Goal: Communication & Community: Answer question/provide support

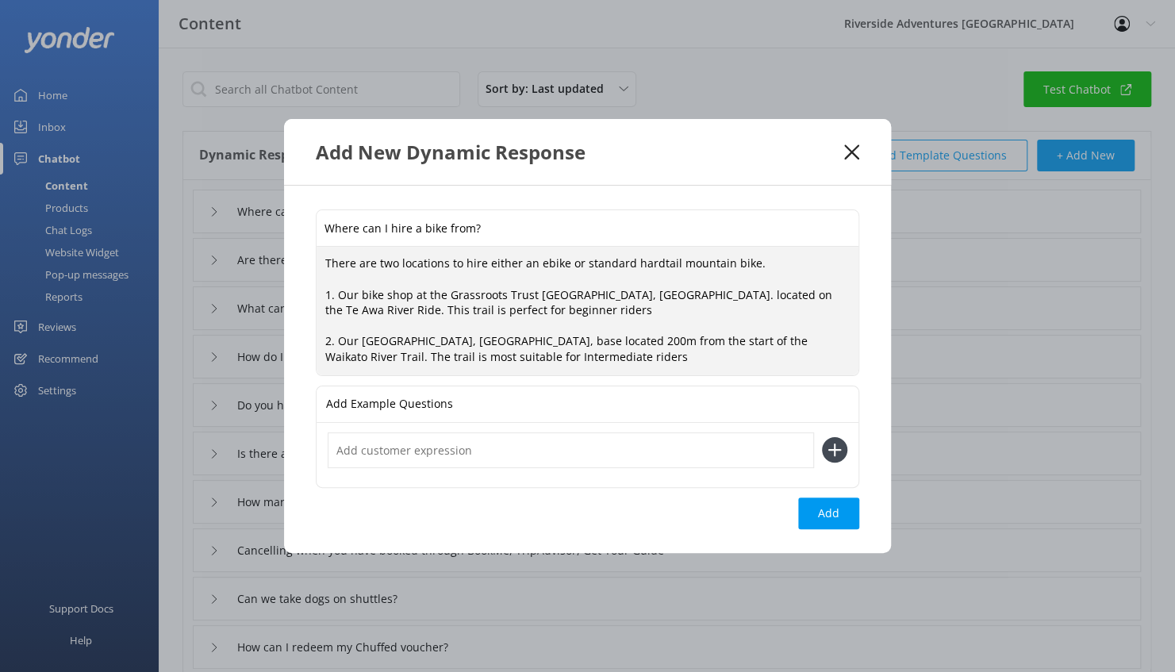
click at [543, 361] on textarea "There are two locations to hire either an ebike or standard hardtail mountain b…" at bounding box center [587, 311] width 542 height 128
type textarea "There are two locations to hire either an ebike or standard hardtail mountain b…"
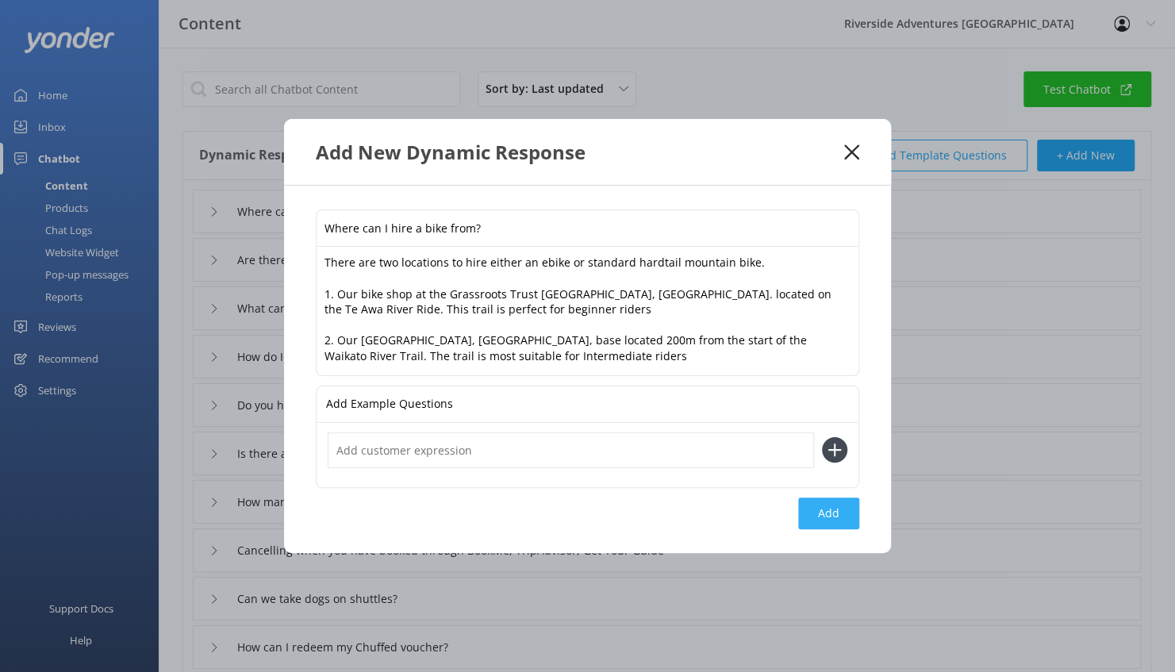
click at [822, 504] on button "Add" at bounding box center [828, 513] width 61 height 32
type input "Where can I hire a bike from?"
type input "Where can I eat?"
type input "Are there cafes along the Te Awa River Ride?"
type input "What can I see along the Te Awa River Ride?"
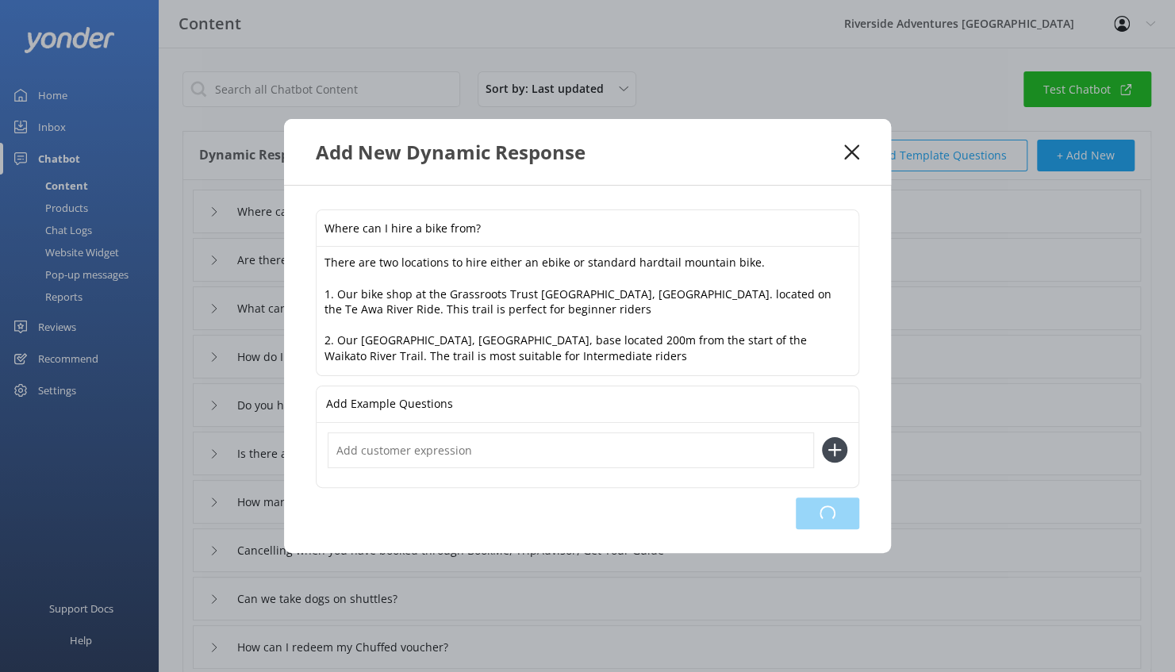
type input "How do I contact the bike shop?"
type input "Do you have any jobs?"
type input "Is there any accommodation near the tour/base/kayaking?"
type input "How many people can you fit in a shuttle?"
type input "Cancelling when you have booked through BookMe, TripAdvisor, Get Your Guide"
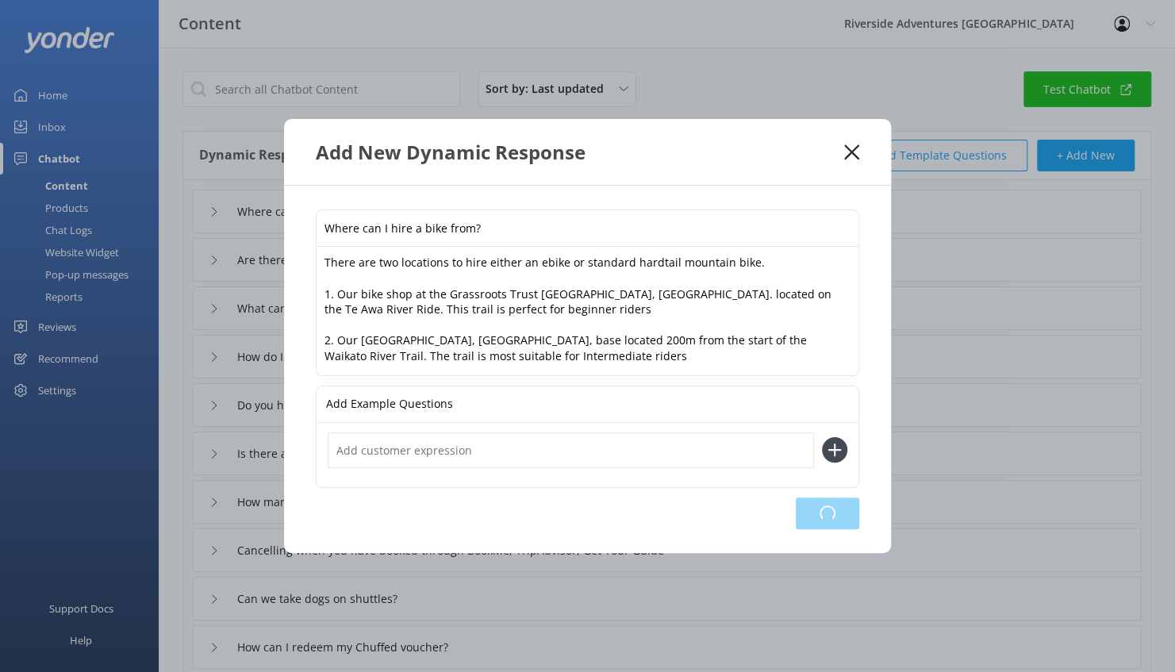
type input "Can we take dogs on shuttles?"
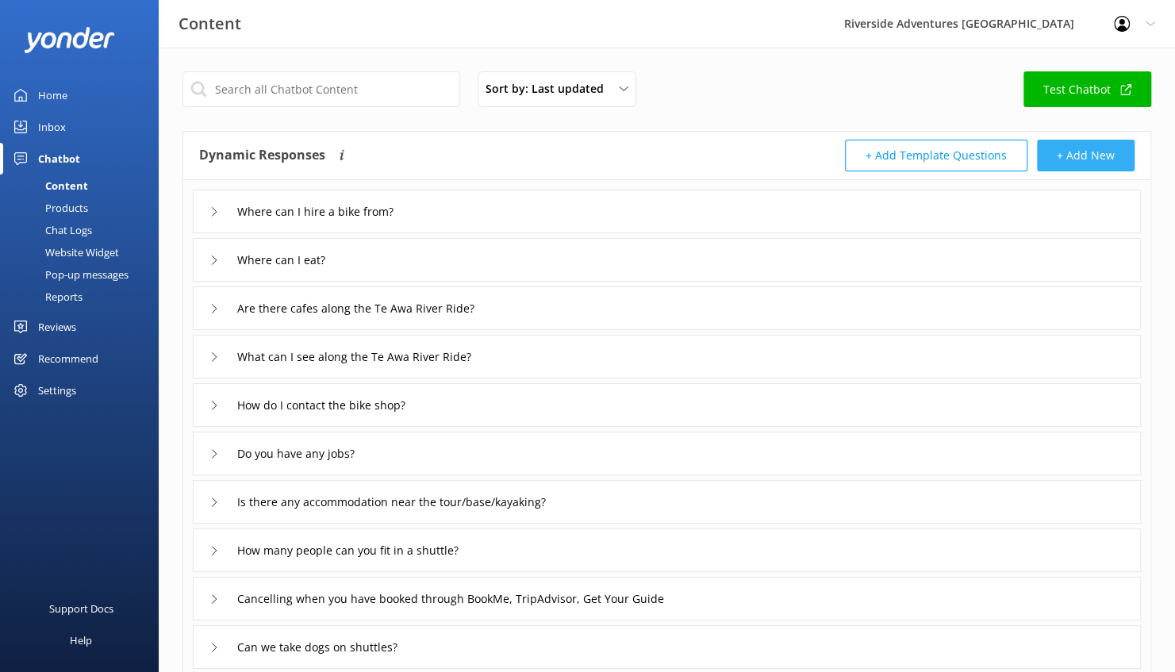
click at [1107, 155] on button "+ Add New" at bounding box center [1086, 156] width 98 height 32
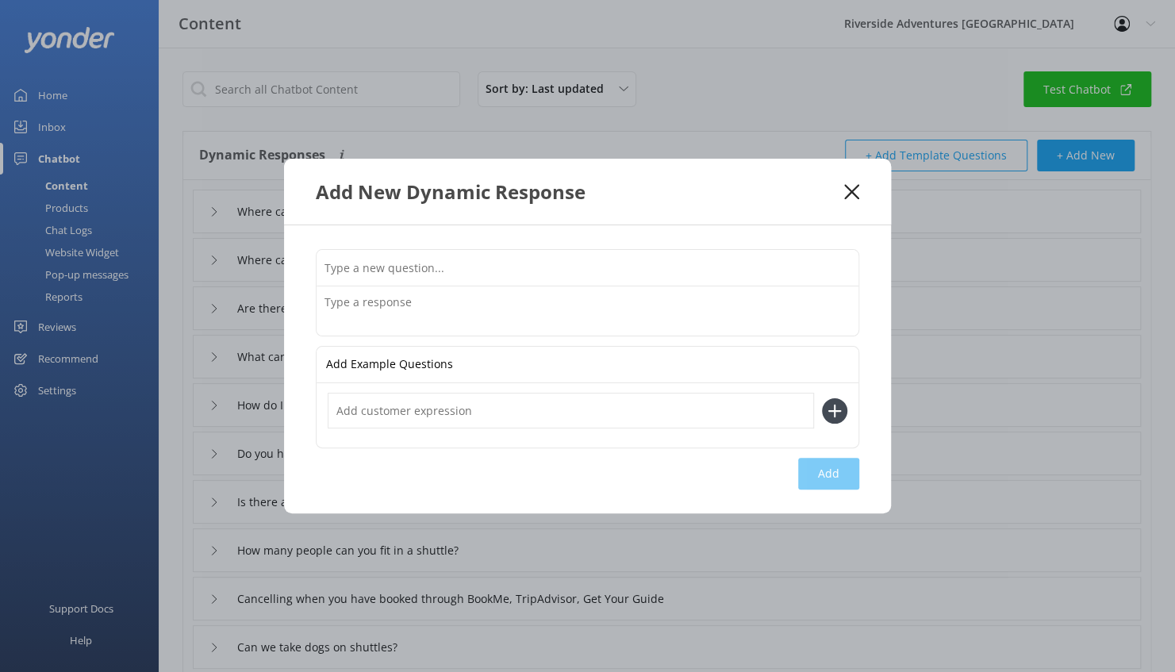
click at [454, 267] on input "text" at bounding box center [587, 268] width 542 height 36
type input "Is there Freedom Camping nearby"
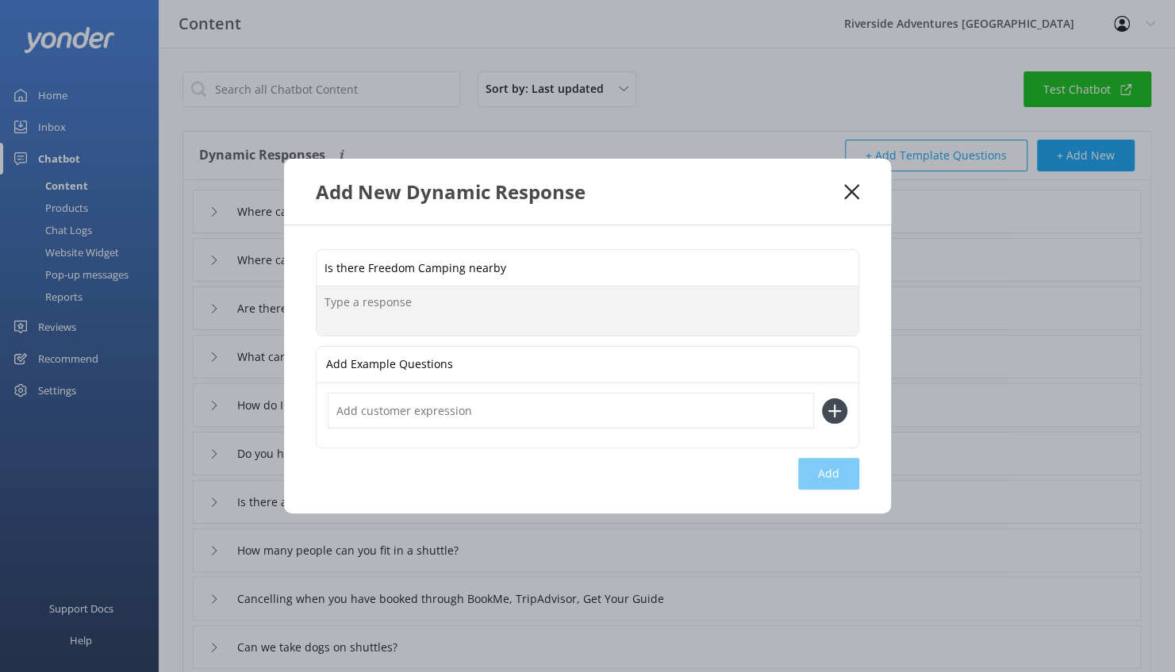
click at [393, 316] on textarea at bounding box center [587, 310] width 542 height 49
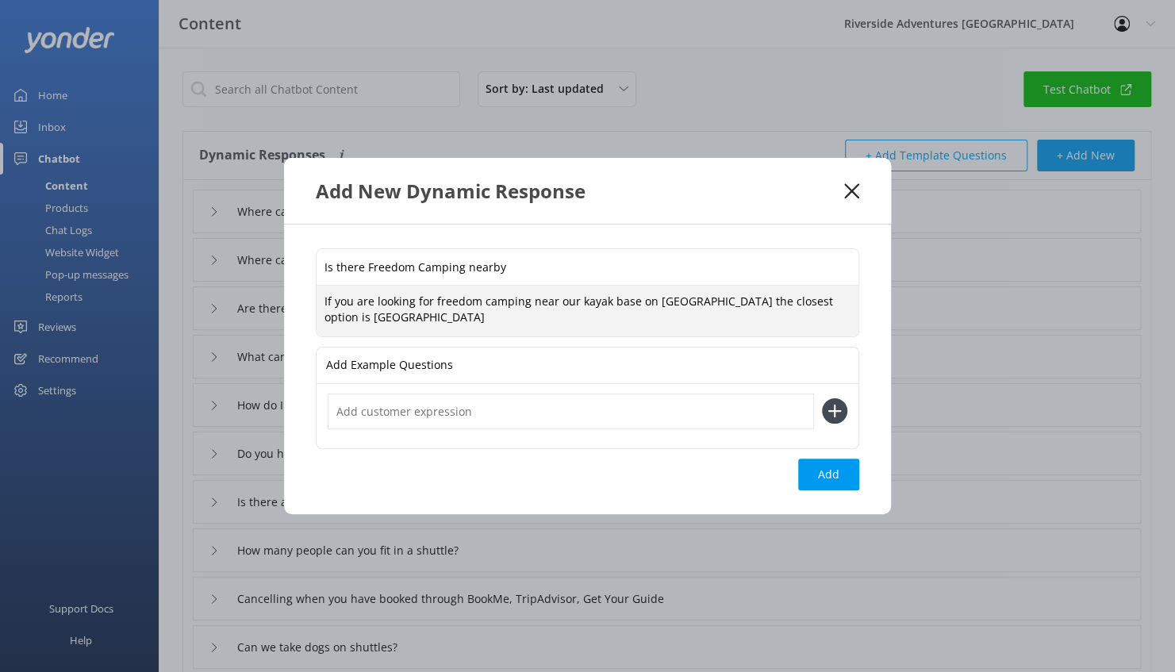
click at [741, 301] on textarea "If you are looking for freedom camping near our kayak base on [GEOGRAPHIC_DATA]…" at bounding box center [587, 311] width 542 height 50
click at [470, 319] on textarea "If you are looking for freedom camping near our kayak base on [GEOGRAPHIC_DATA]…" at bounding box center [587, 311] width 542 height 50
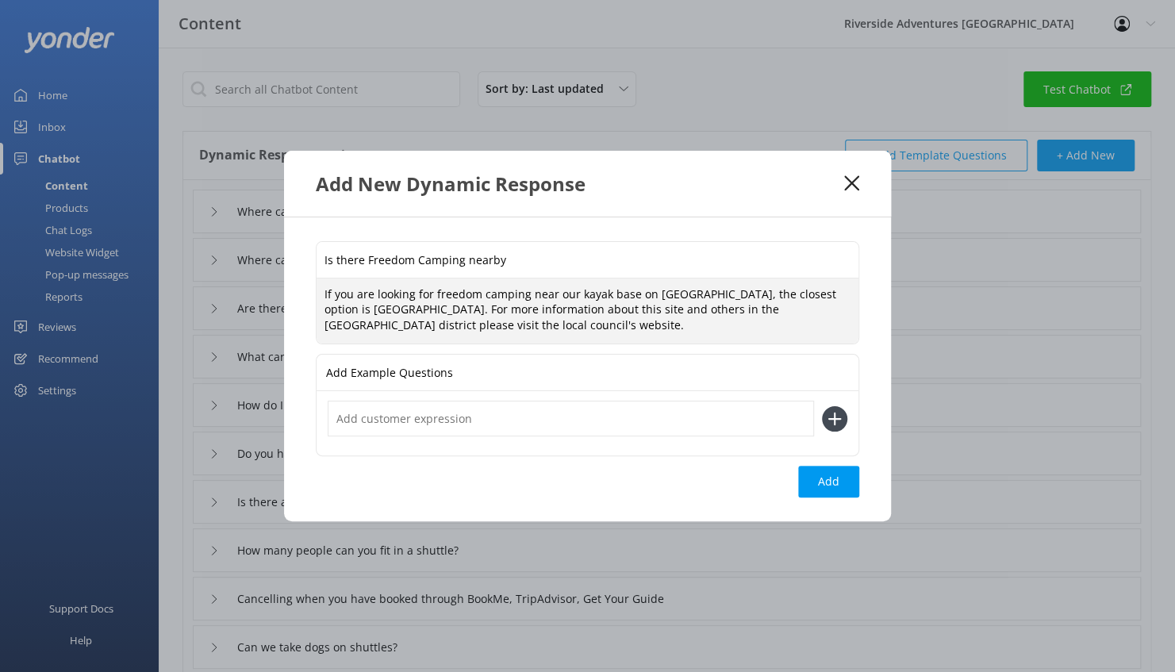
paste textarea "[URL][DOMAIN_NAME]."
click at [465, 301] on textarea "If you are looking for freedom camping near our kayak base on [GEOGRAPHIC_DATA]…" at bounding box center [587, 311] width 542 height 66
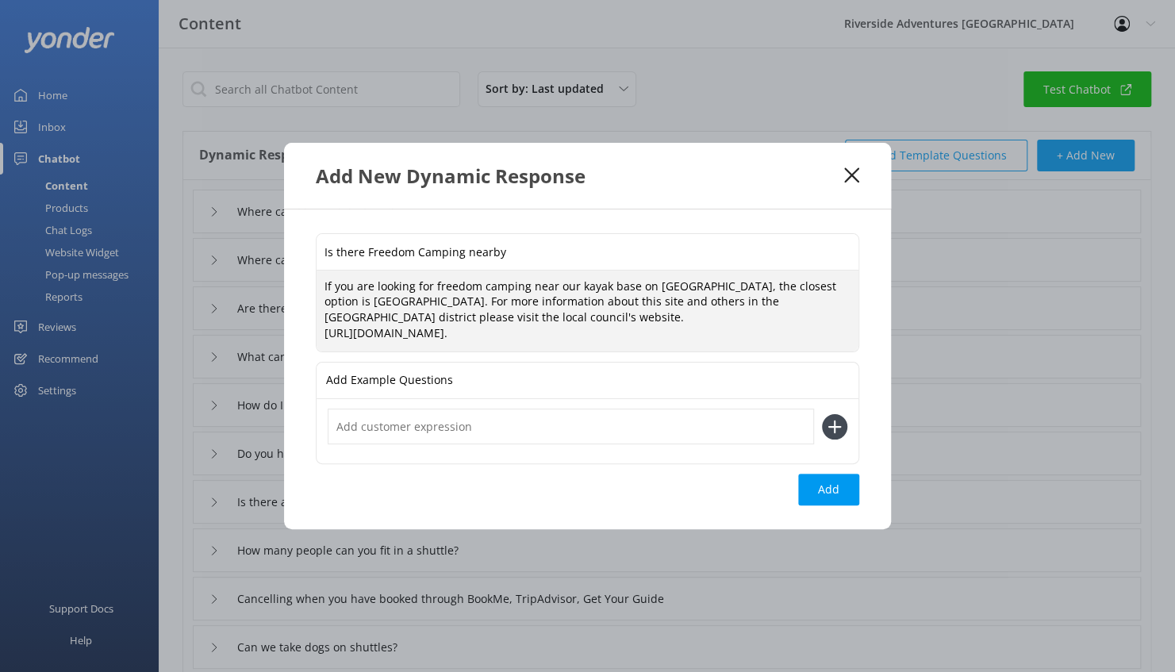
click at [734, 341] on textarea "If you are looking for freedom camping near our kayak base on [GEOGRAPHIC_DATA]…" at bounding box center [587, 310] width 542 height 81
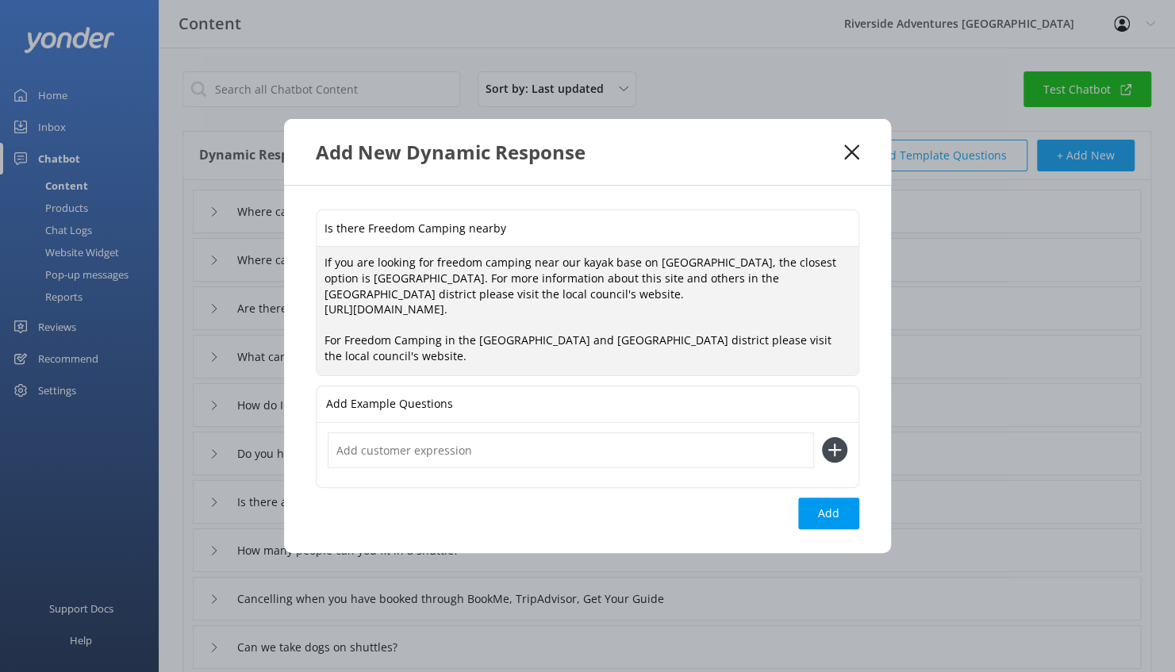
scroll to position [4, 0]
paste textarea "[URL][DOMAIN_NAME]"
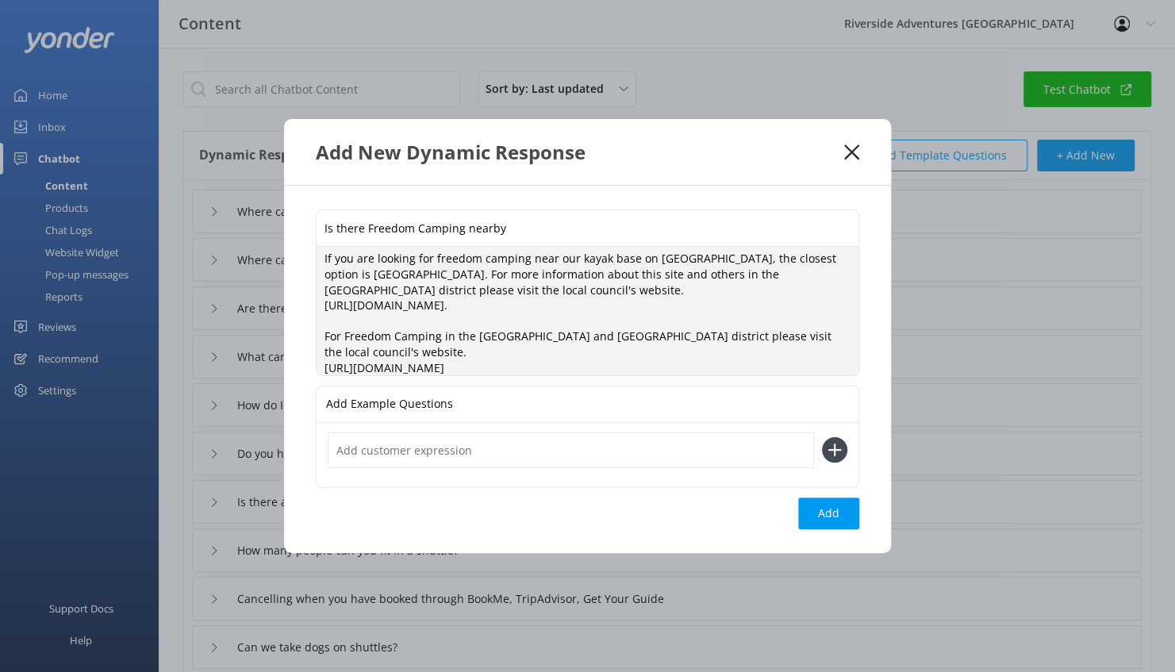
scroll to position [0, 0]
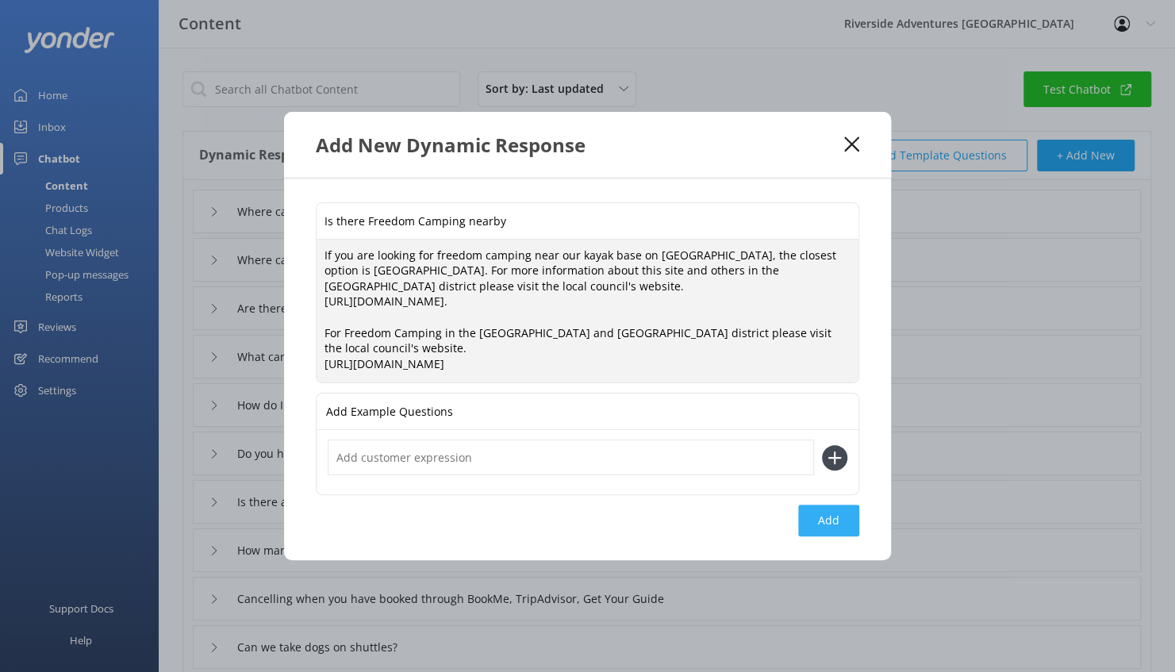
type textarea "If you are looking for freedom camping near our kayak base on [GEOGRAPHIC_DATA]…"
click at [829, 536] on button "Add" at bounding box center [828, 520] width 61 height 32
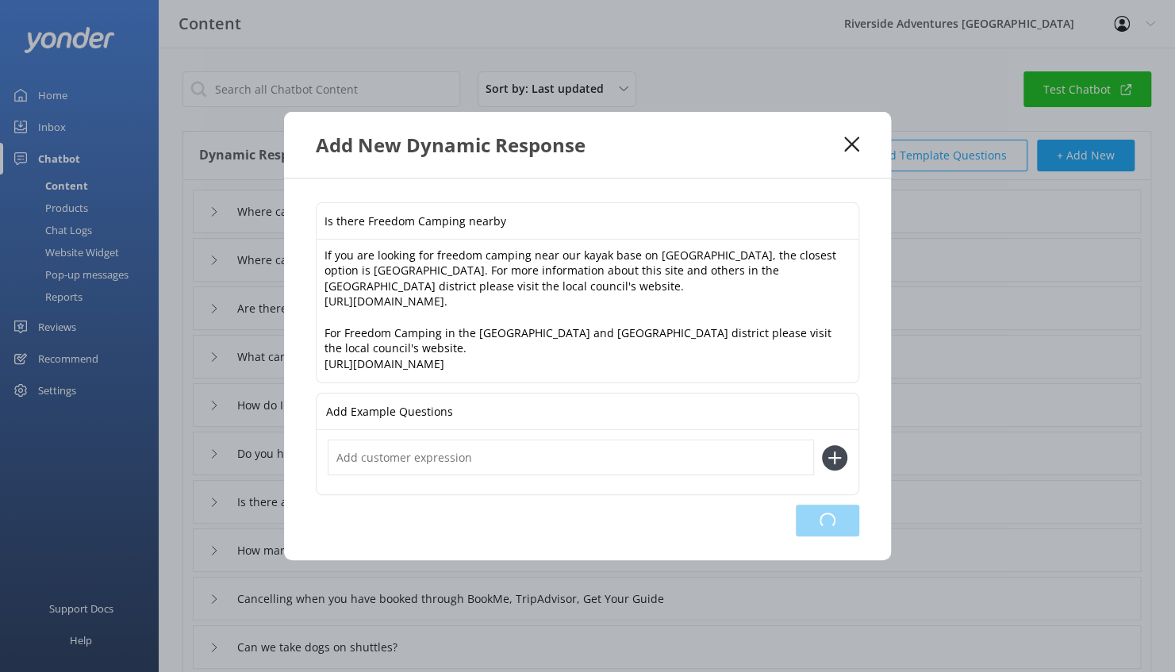
type input "Is there Freedom Camping nearby"
type input "Where can I hire a bike from?"
type input "Where can I eat?"
type input "Are there cafes along the Te Awa River Ride?"
type input "What can I see along the Te Awa River Ride?"
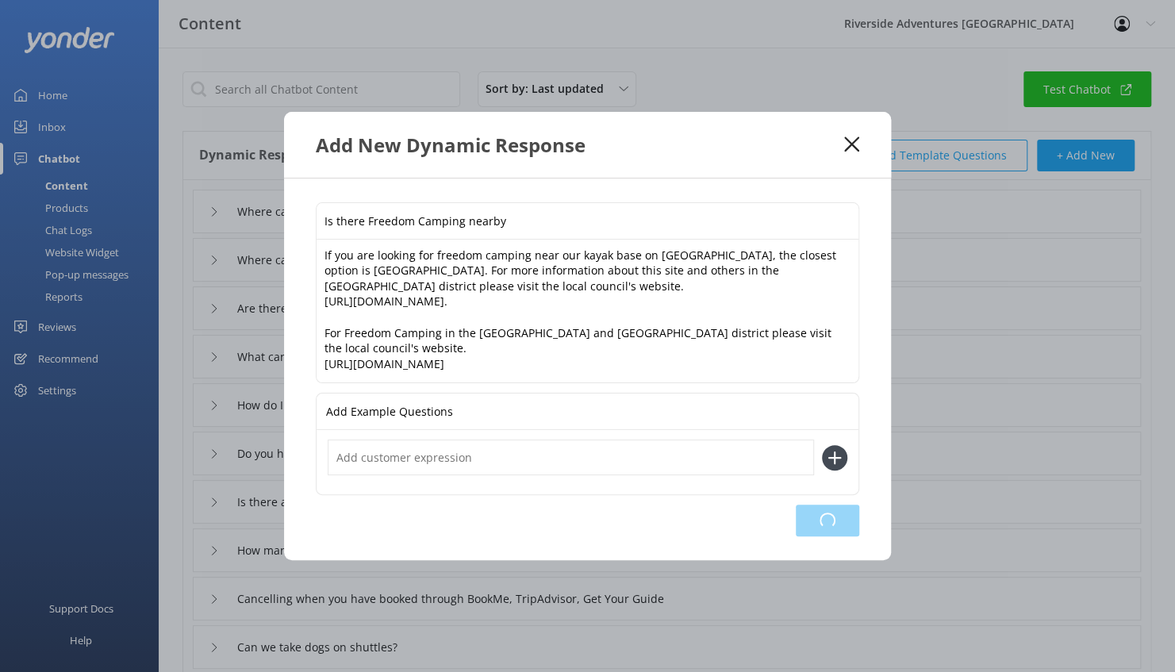
type input "How do I contact the bike shop?"
type input "Do you have any jobs?"
type input "Is there any accommodation near the tour/base/kayaking?"
type input "How many people can you fit in a shuttle?"
type input "Cancelling when you have booked through BookMe, TripAdvisor, Get Your Guide"
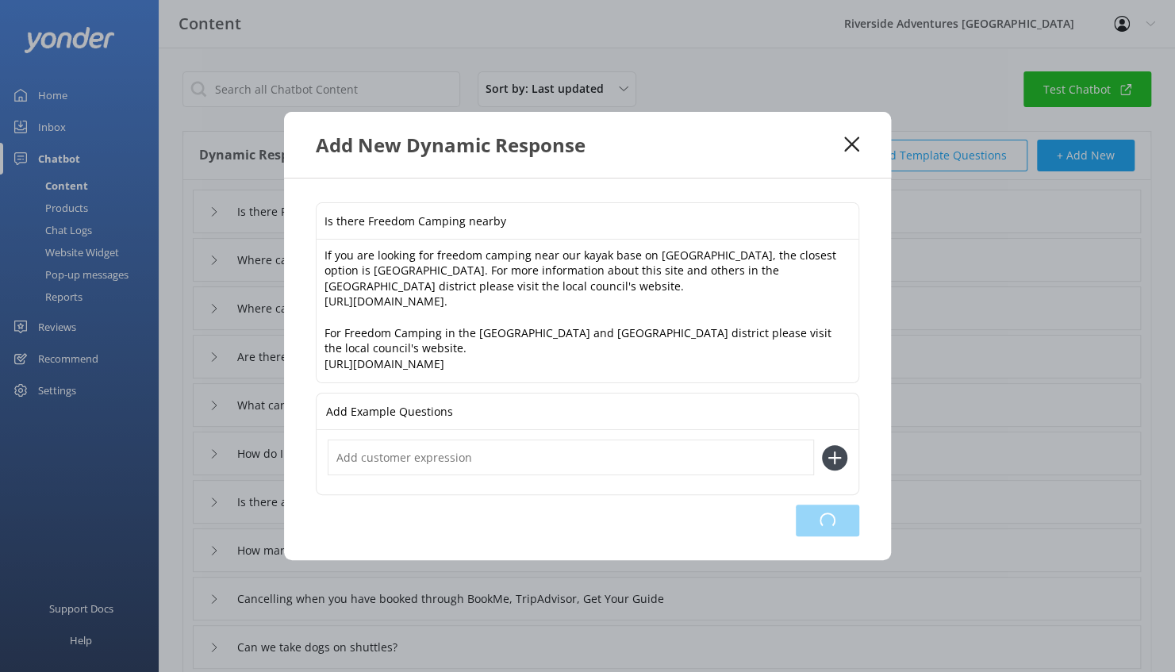
type input "Can we take dogs on shuttles?"
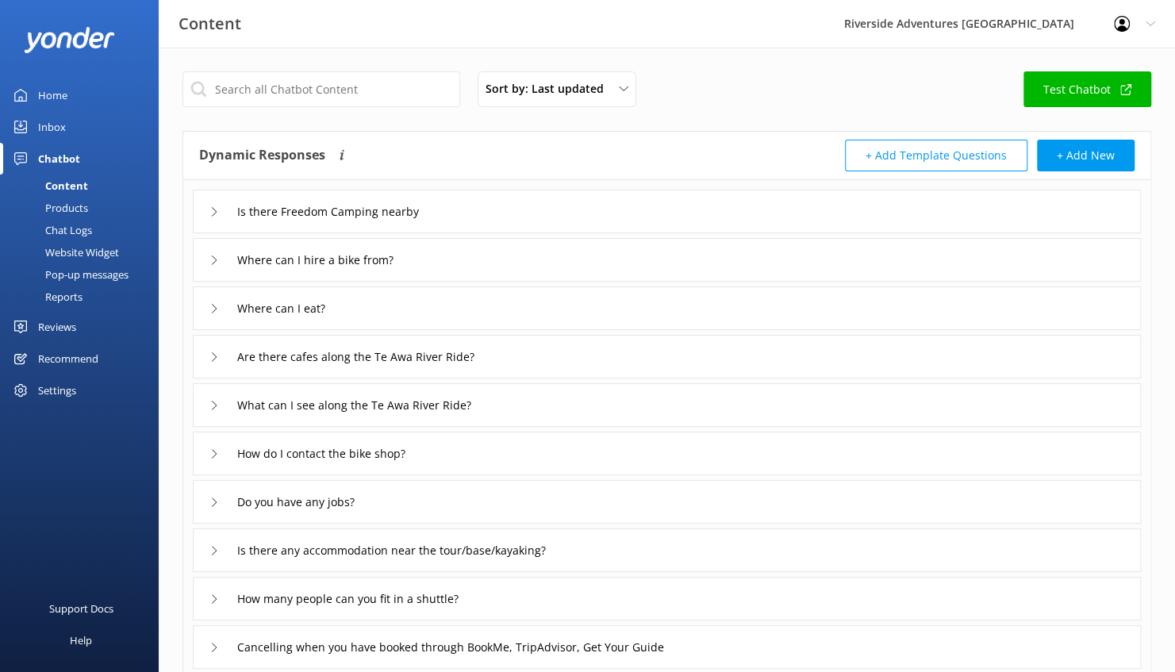
click at [494, 203] on div "Is there Freedom Camping nearby" at bounding box center [667, 212] width 948 height 44
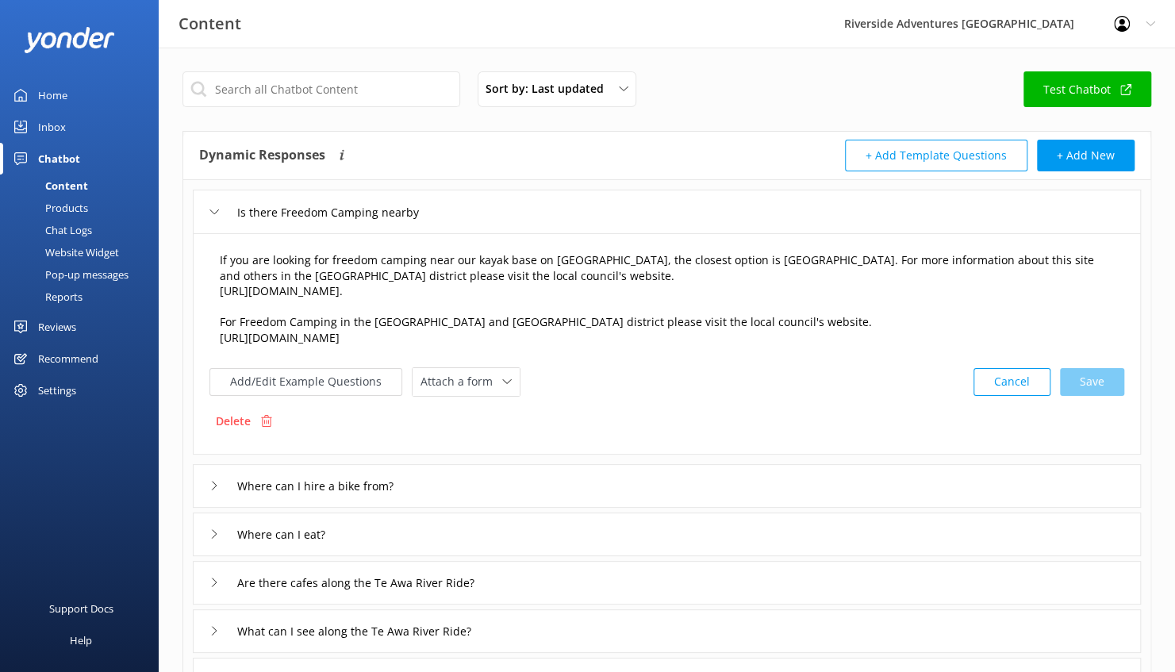
click at [417, 350] on textarea "If you are looking for freedom camping near our kayak base on [GEOGRAPHIC_DATA]…" at bounding box center [666, 300] width 911 height 113
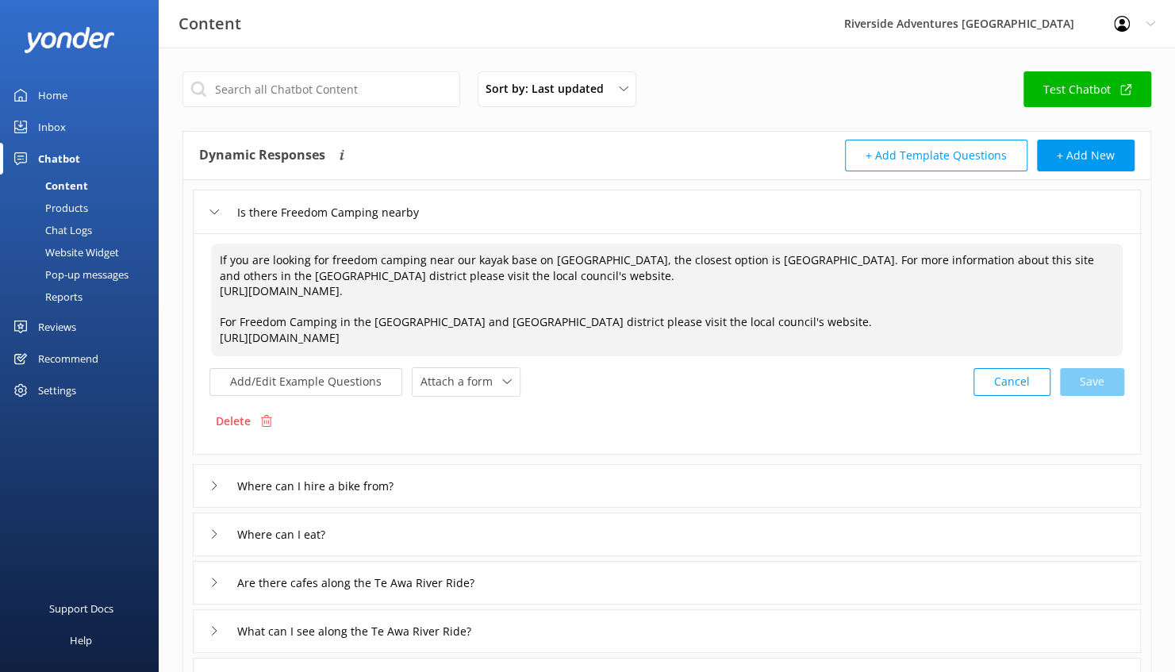
click at [725, 267] on textarea "If you are looking for freedom camping near our kayak base on [GEOGRAPHIC_DATA]…" at bounding box center [666, 300] width 911 height 113
click at [738, 257] on textarea "If you are looking for freedom camping near our kayak base on [GEOGRAPHIC_DATA]…" at bounding box center [666, 300] width 911 height 113
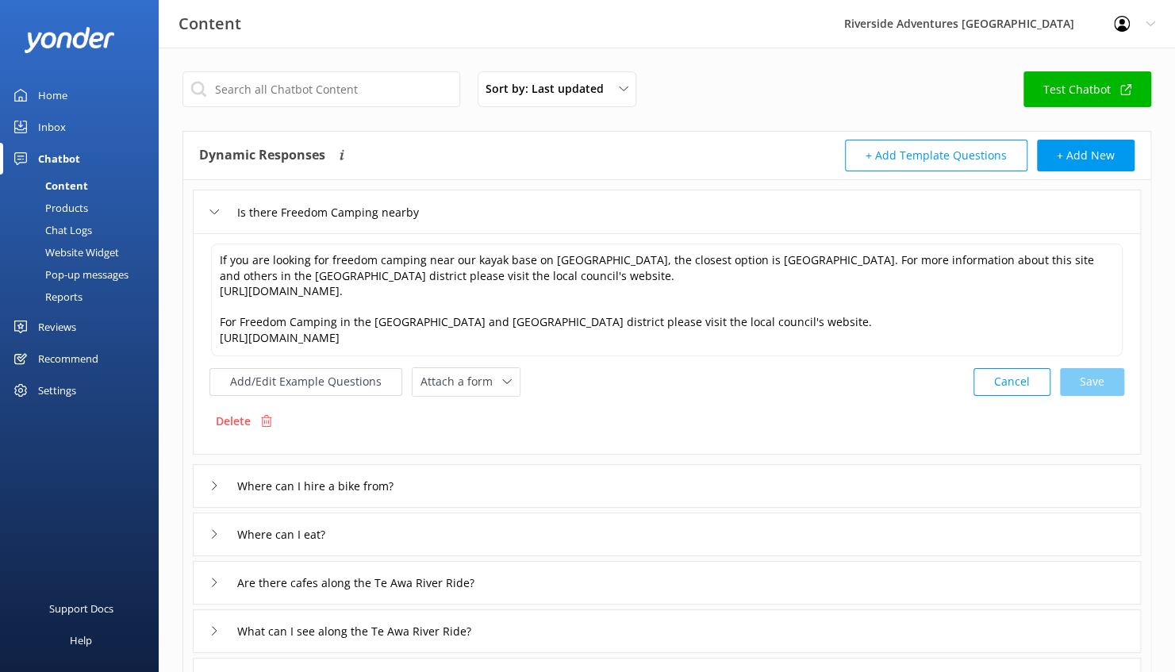
click at [56, 89] on div "Home" at bounding box center [52, 95] width 29 height 32
